Goal: Task Accomplishment & Management: Use online tool/utility

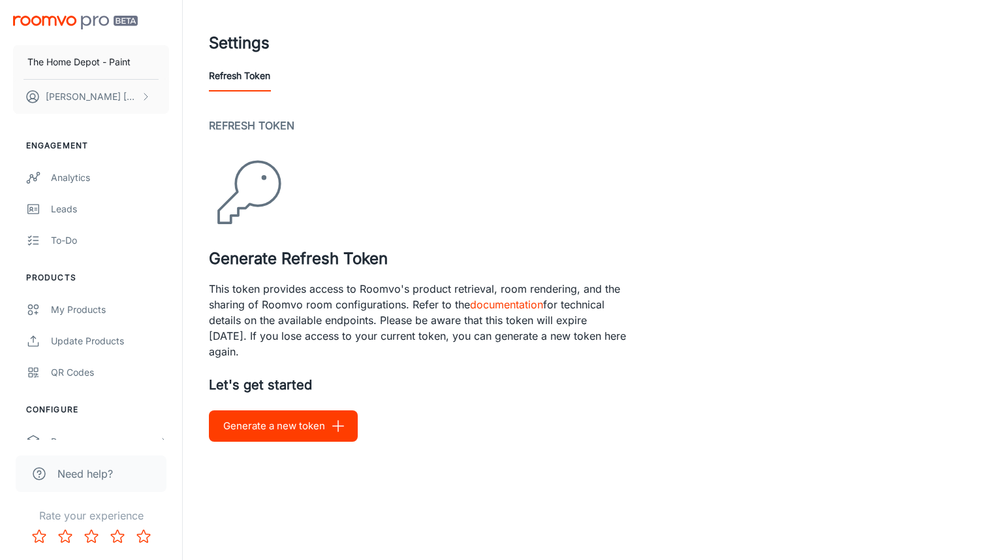
click at [285, 419] on button "Generate a new token" at bounding box center [283, 425] width 149 height 31
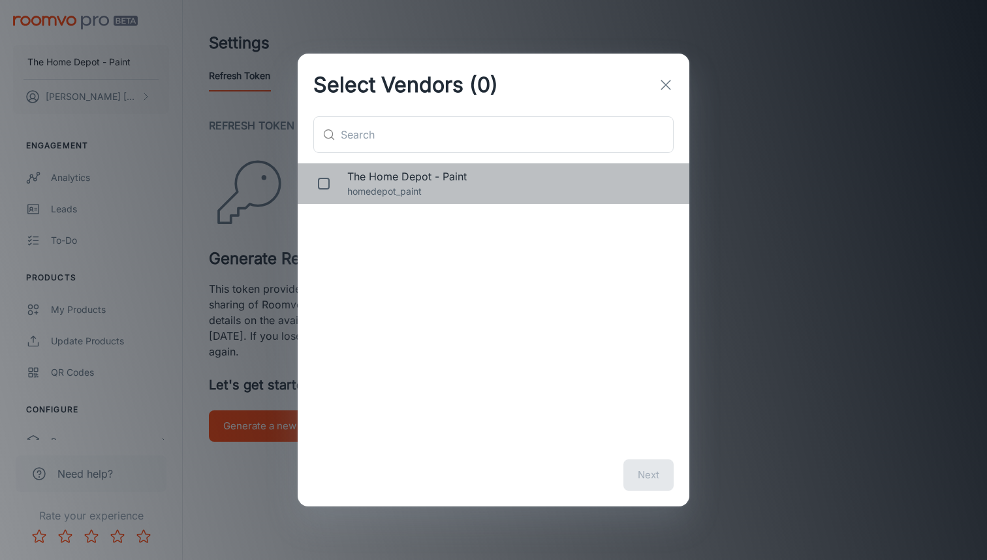
click at [447, 177] on span "The Home Depot - Paint" at bounding box center [507, 176] width 321 height 16
checkbox input "true"
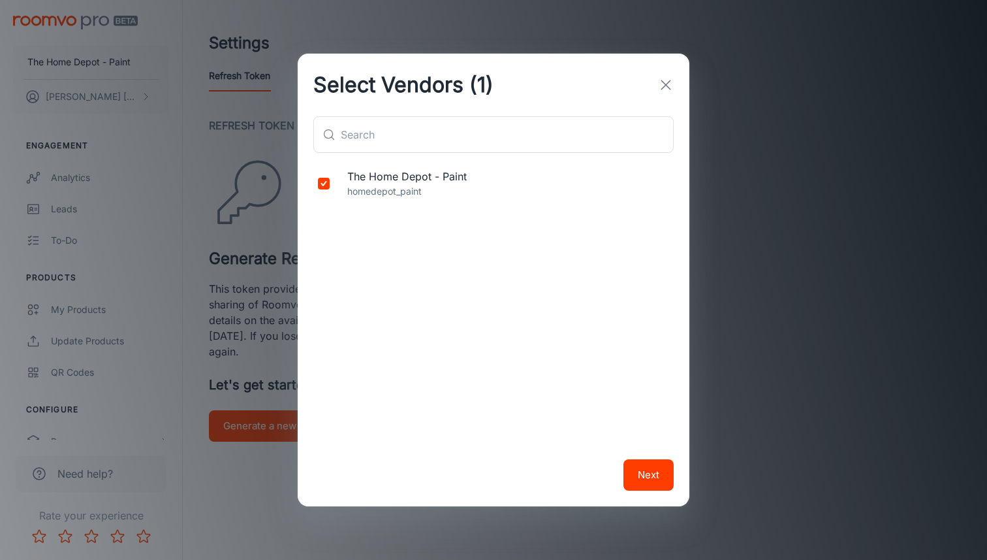
click at [655, 470] on button "Next" at bounding box center [649, 474] width 50 height 31
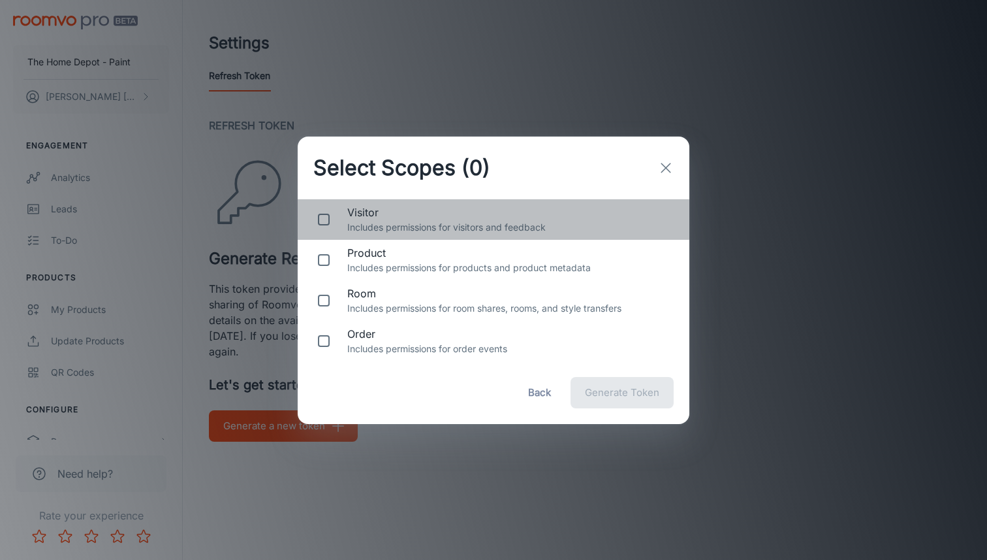
click at [470, 221] on p "Includes permissions for visitors and feedback" at bounding box center [507, 227] width 321 height 14
checkbox input "true"
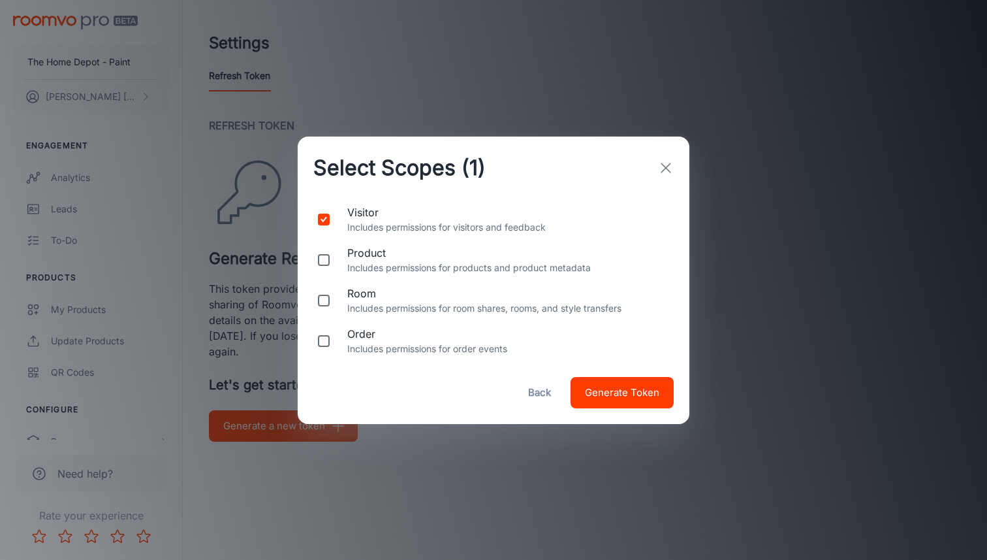
click at [435, 280] on div "room Includes permissions for room shares, rooms, and style transfers" at bounding box center [494, 300] width 392 height 40
checkbox input "true"
click at [639, 389] on span "Generate Token" at bounding box center [622, 392] width 74 height 17
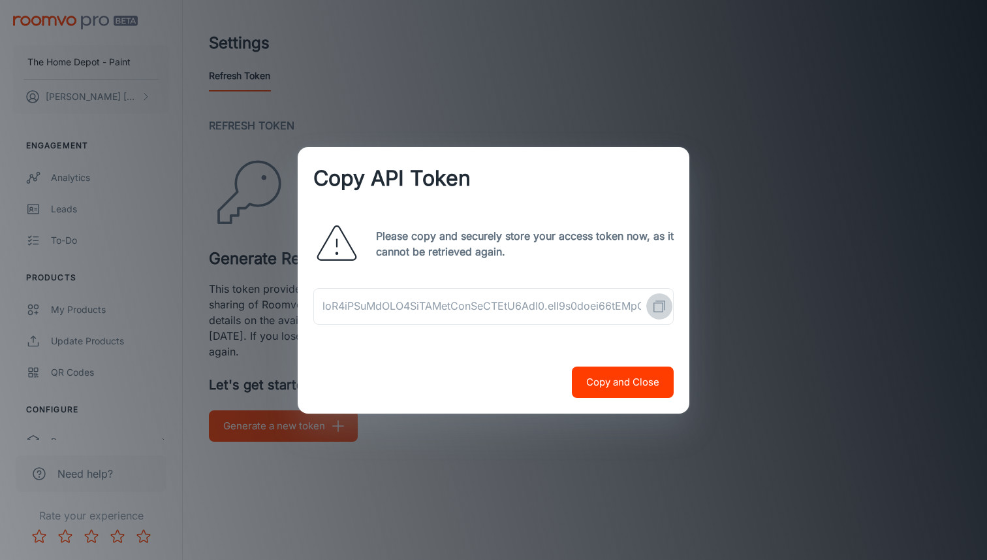
click at [659, 308] on icon "Copy API Token" at bounding box center [660, 306] width 16 height 16
click at [748, 187] on div "Copy API Token Please copy and securely store your access token now, as it cann…" at bounding box center [493, 280] width 987 height 560
